Goal: Information Seeking & Learning: Find specific page/section

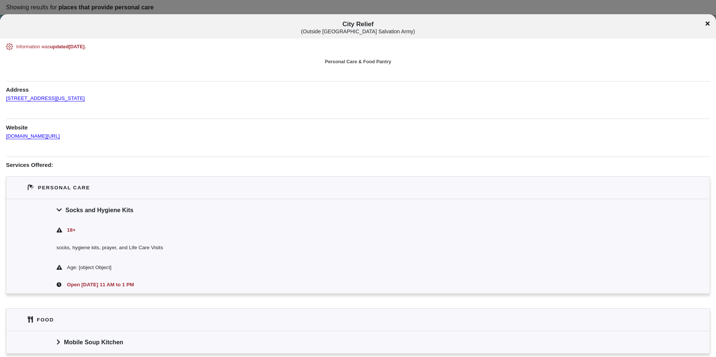
click at [372, 52] on div "Information was updated [DATE] . Personal Care & Food Pantry Address [STREET_AD…" at bounding box center [358, 198] width 704 height 311
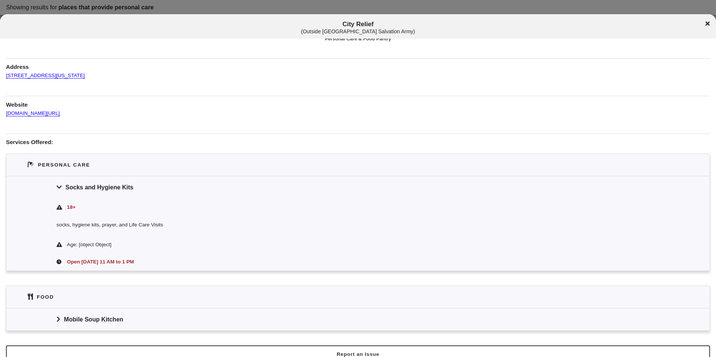
scroll to position [33, 0]
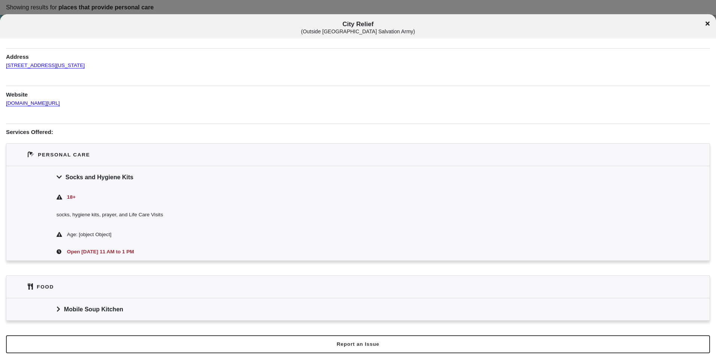
click at [148, 309] on div "Mobile Soup Kitchen" at bounding box center [357, 309] width 703 height 22
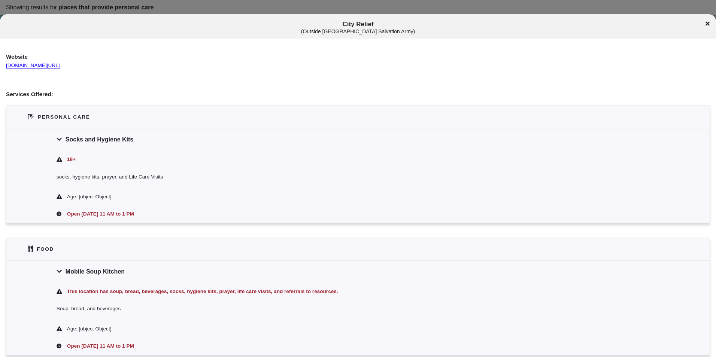
scroll to position [105, 0]
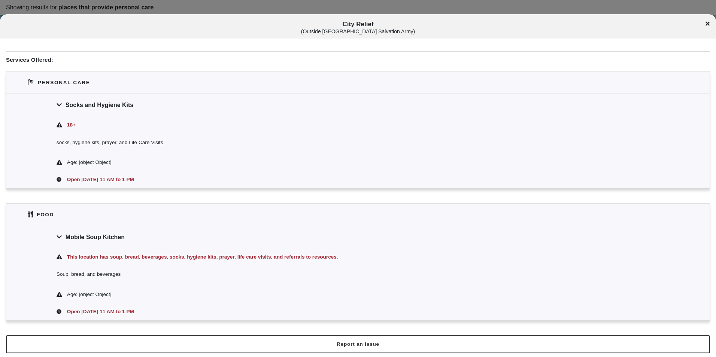
click at [710, 22] on div "City Relief ( Outside [GEOGRAPHIC_DATA] Salvation Army )" at bounding box center [358, 28] width 716 height 14
click at [706, 23] on icon at bounding box center [708, 24] width 4 height 6
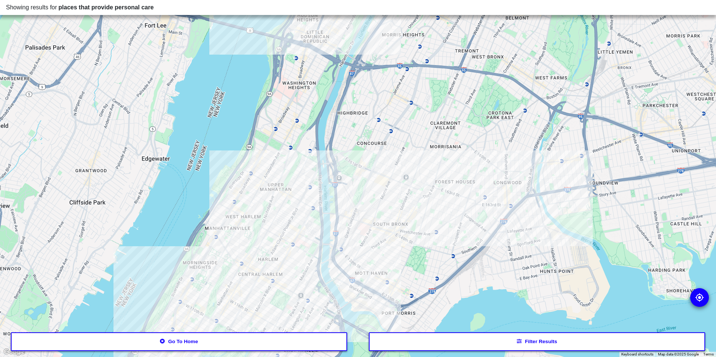
click at [400, 233] on div at bounding box center [358, 178] width 716 height 357
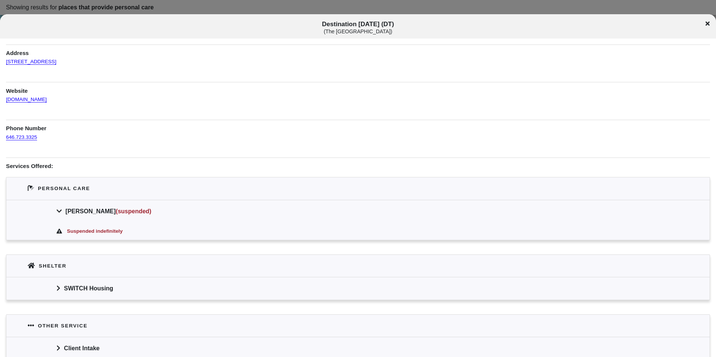
scroll to position [37, 0]
click at [312, 296] on div "SWITCH Housing" at bounding box center [357, 287] width 703 height 22
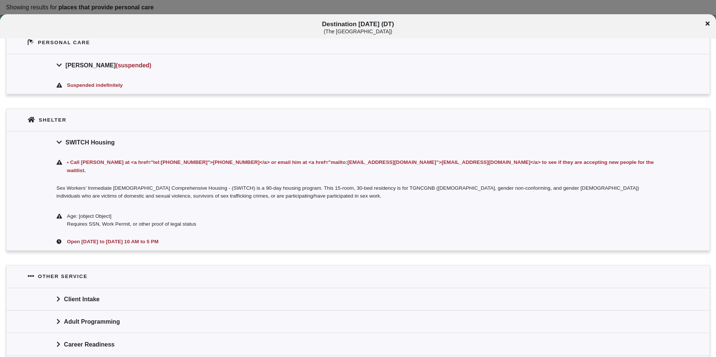
scroll to position [225, 0]
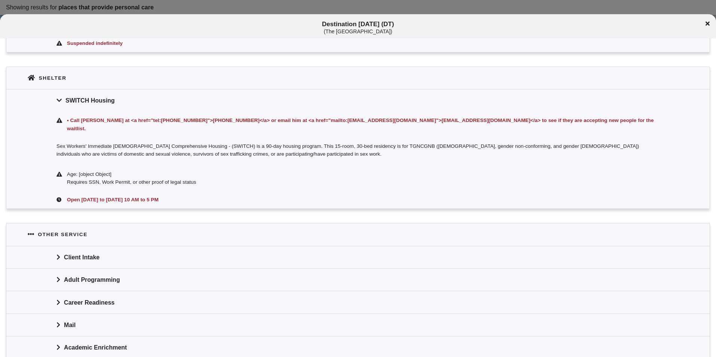
click at [705, 26] on div "Destination [DATE] (DT) ( The [GEOGRAPHIC_DATA] )" at bounding box center [358, 28] width 716 height 14
click at [707, 26] on icon at bounding box center [708, 24] width 4 height 6
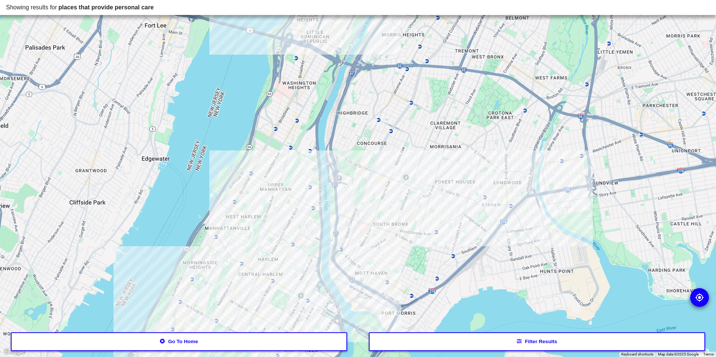
click at [305, 285] on div at bounding box center [358, 178] width 716 height 357
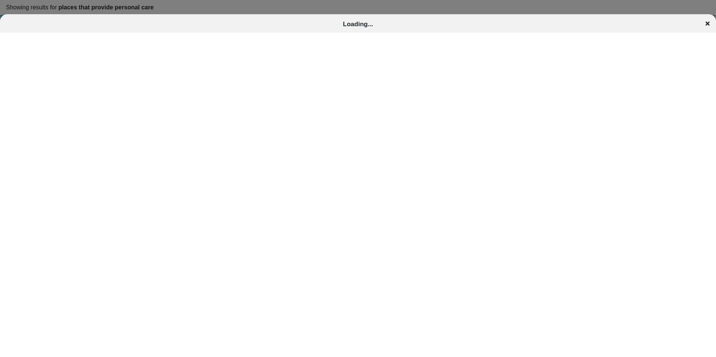
click at [707, 25] on icon at bounding box center [708, 24] width 4 height 6
